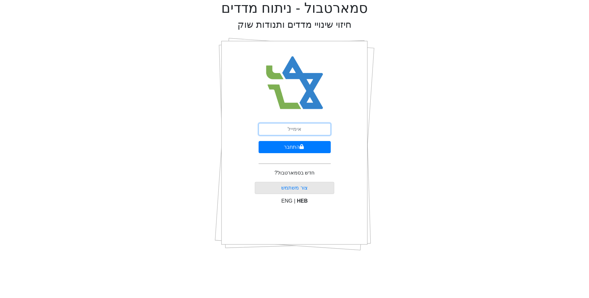
click at [314, 133] on input "email" at bounding box center [295, 129] width 72 height 12
type input "[EMAIL_ADDRESS][DOMAIN_NAME]"
click at [311, 147] on button "התחבר" at bounding box center [295, 147] width 72 height 12
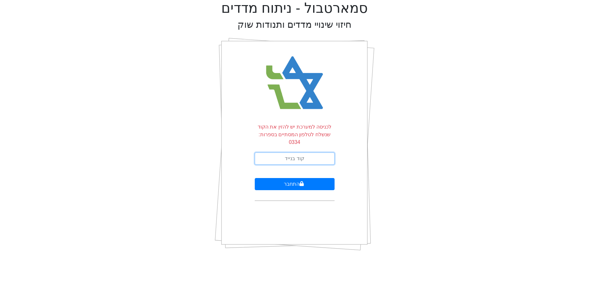
click at [309, 153] on input "text" at bounding box center [295, 159] width 80 height 12
type input "067084"
click at [255, 178] on button "התחבר" at bounding box center [295, 184] width 80 height 12
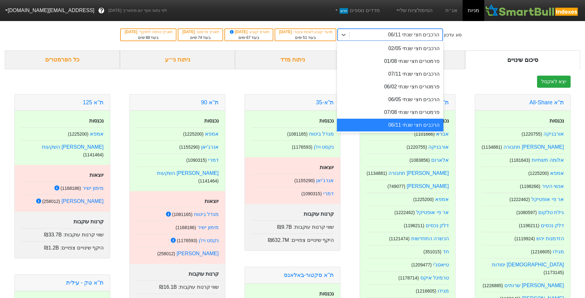
click at [410, 31] on div "הרכבים חצי שנתי 06/11" at bounding box center [395, 35] width 93 height 12
